Goal: Task Accomplishment & Management: Use online tool/utility

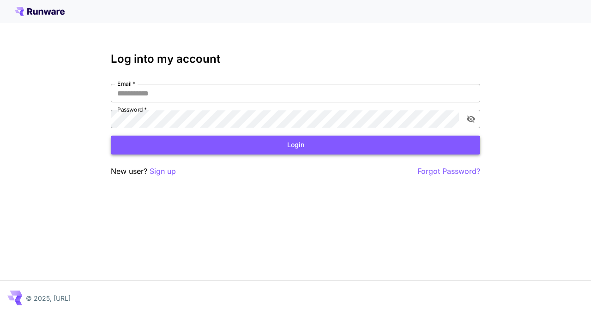
type input "**********"
click at [248, 144] on button "Login" at bounding box center [295, 145] width 369 height 19
